Goal: Navigation & Orientation: Find specific page/section

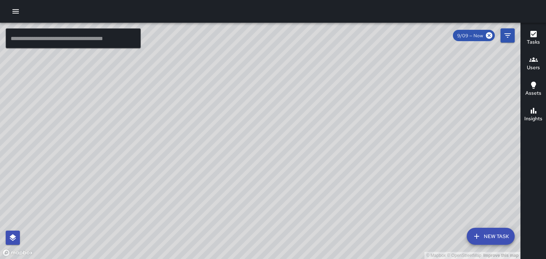
click at [16, 6] on button "button" at bounding box center [16, 11] width 14 height 14
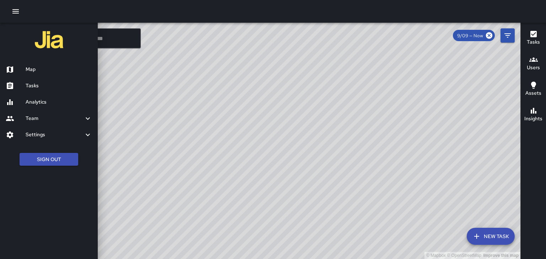
click at [28, 105] on h6 "Analytics" at bounding box center [59, 102] width 66 height 8
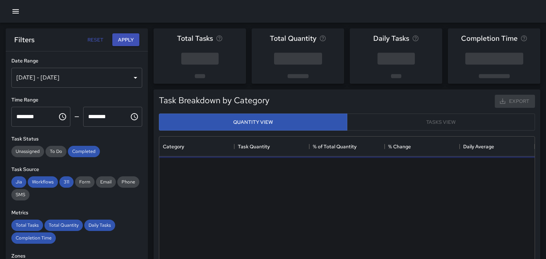
scroll to position [212, 375]
click at [17, 13] on icon "button" at bounding box center [15, 11] width 6 height 4
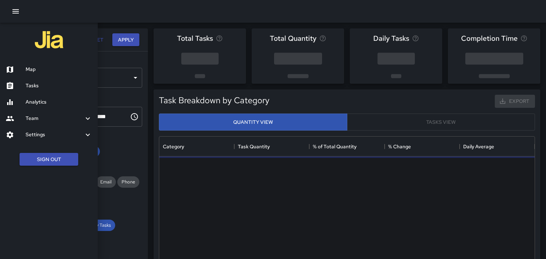
click at [26, 119] on h6 "Team" at bounding box center [55, 119] width 58 height 8
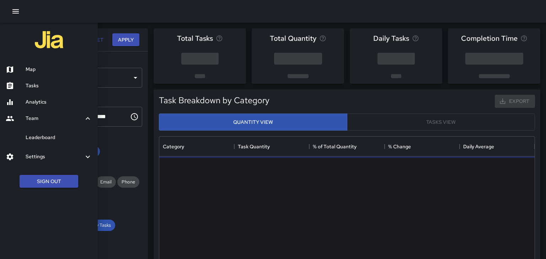
click at [32, 137] on h6 "Leaderboard" at bounding box center [59, 138] width 66 height 8
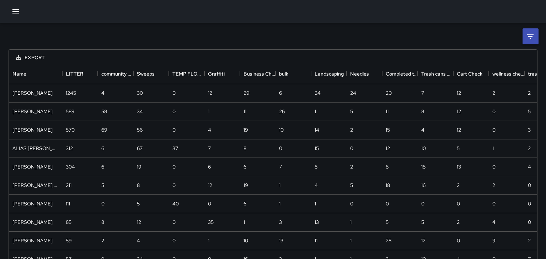
scroll to position [205, 528]
click at [249, 78] on div "Business Check" at bounding box center [248, 74] width 11 height 20
click at [244, 75] on div "Business Check" at bounding box center [248, 74] width 11 height 20
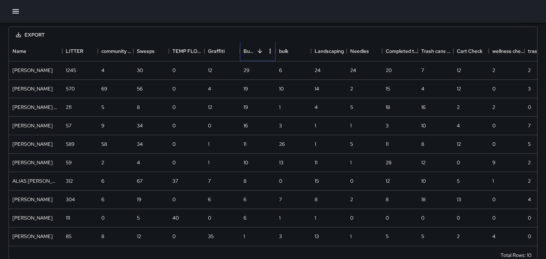
scroll to position [23, 0]
